Goal: Navigation & Orientation: Find specific page/section

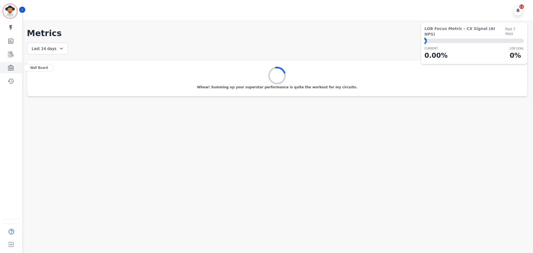
click at [10, 65] on icon "Sidebar" at bounding box center [10, 67] width 7 height 7
